Goal: Transaction & Acquisition: Purchase product/service

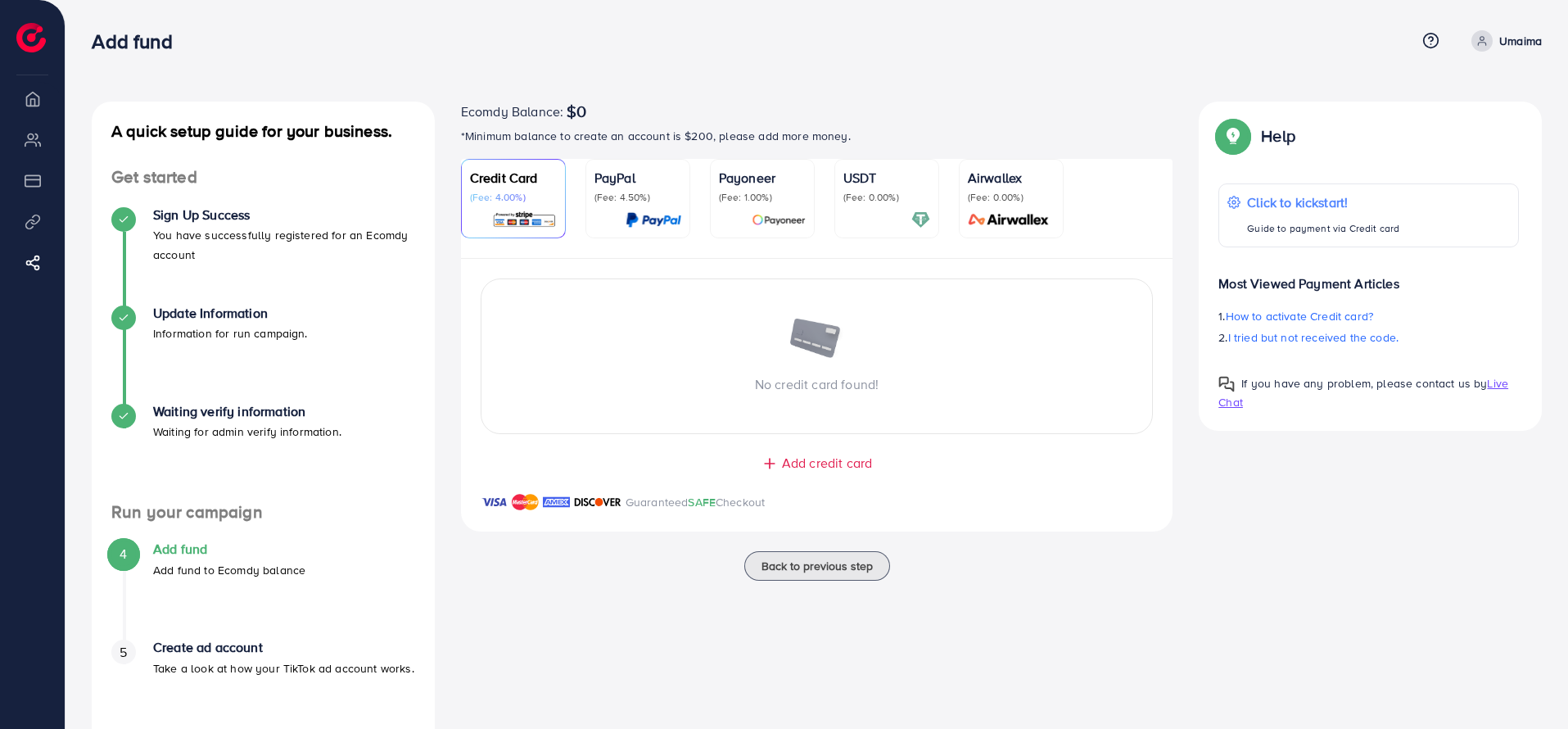
click at [612, 210] on div at bounding box center [637, 220] width 87 height 19
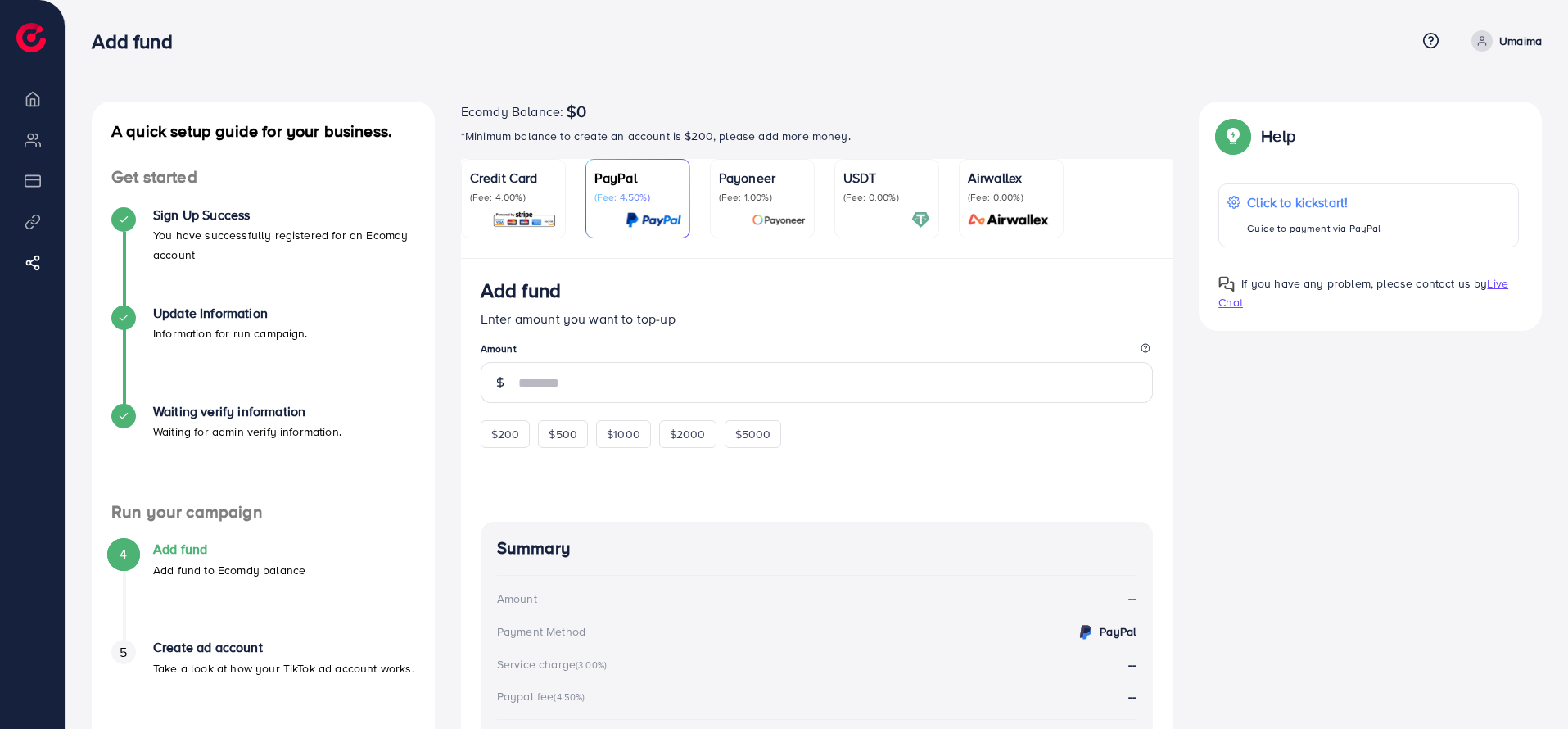
click at [860, 7] on div "A quick setup guide for your business. Get started Sign Up Success You have suc…" at bounding box center [816, 452] width 1502 height 906
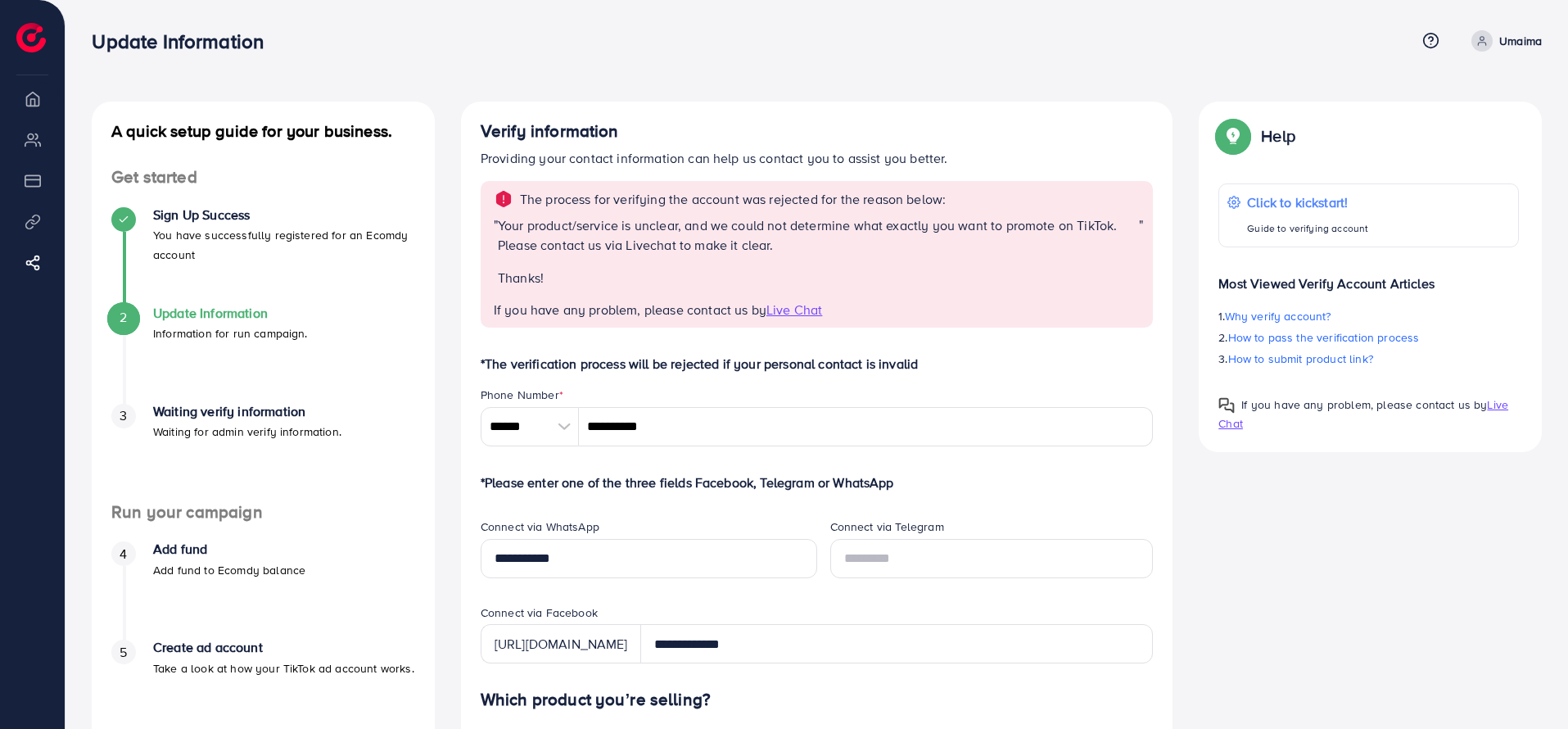
click at [848, 230] on p "Your product/service is unclear, and we could not determine what exactly you wa…" at bounding box center [818, 235] width 641 height 39
click at [1501, 39] on p "Umaima" at bounding box center [1520, 41] width 42 height 20
click at [1184, 76] on div "A quick setup guide for your business. Get started Sign Up Success You have suc…" at bounding box center [816, 731] width 1502 height 1462
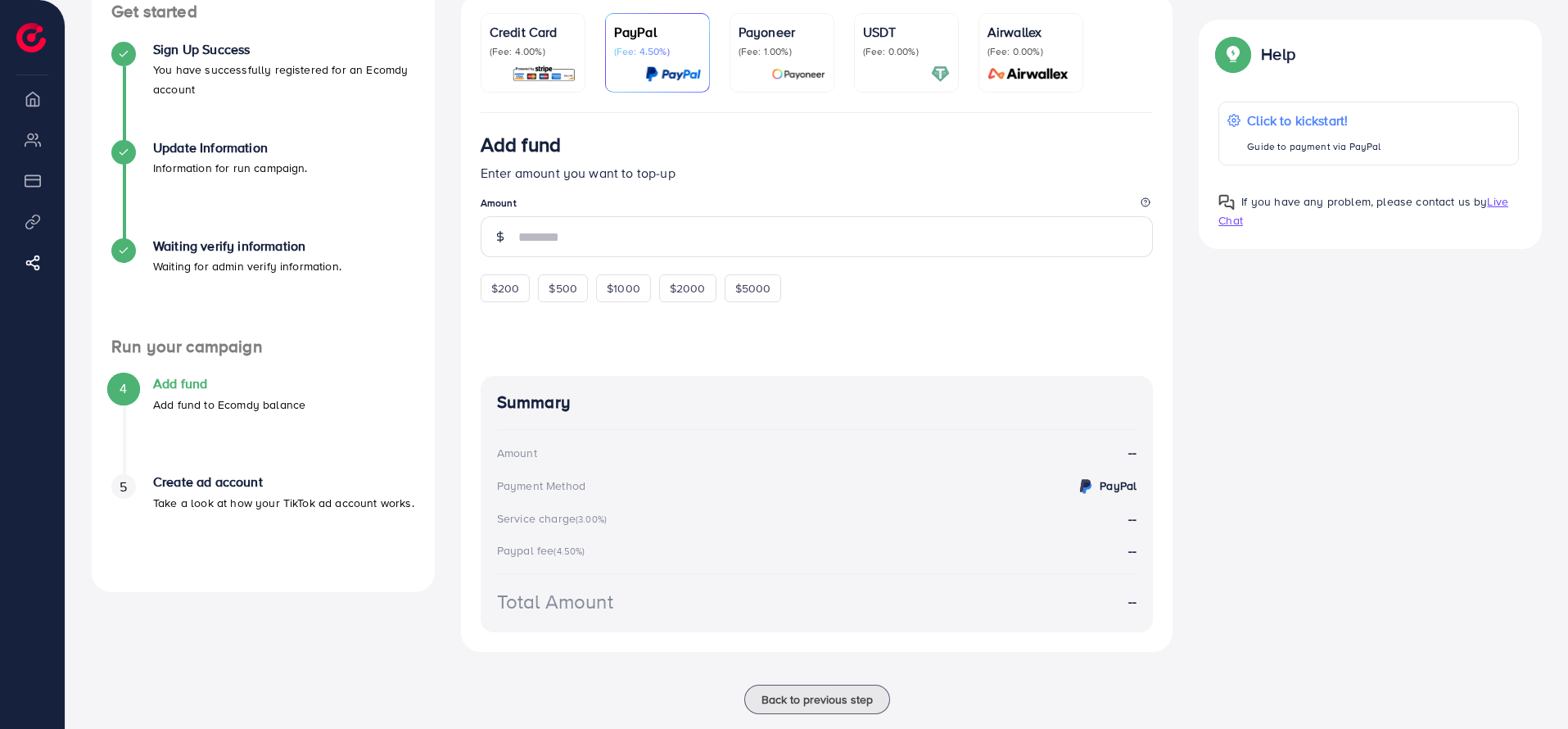
scroll to position [200, 0]
